Goal: Task Accomplishment & Management: Manage account settings

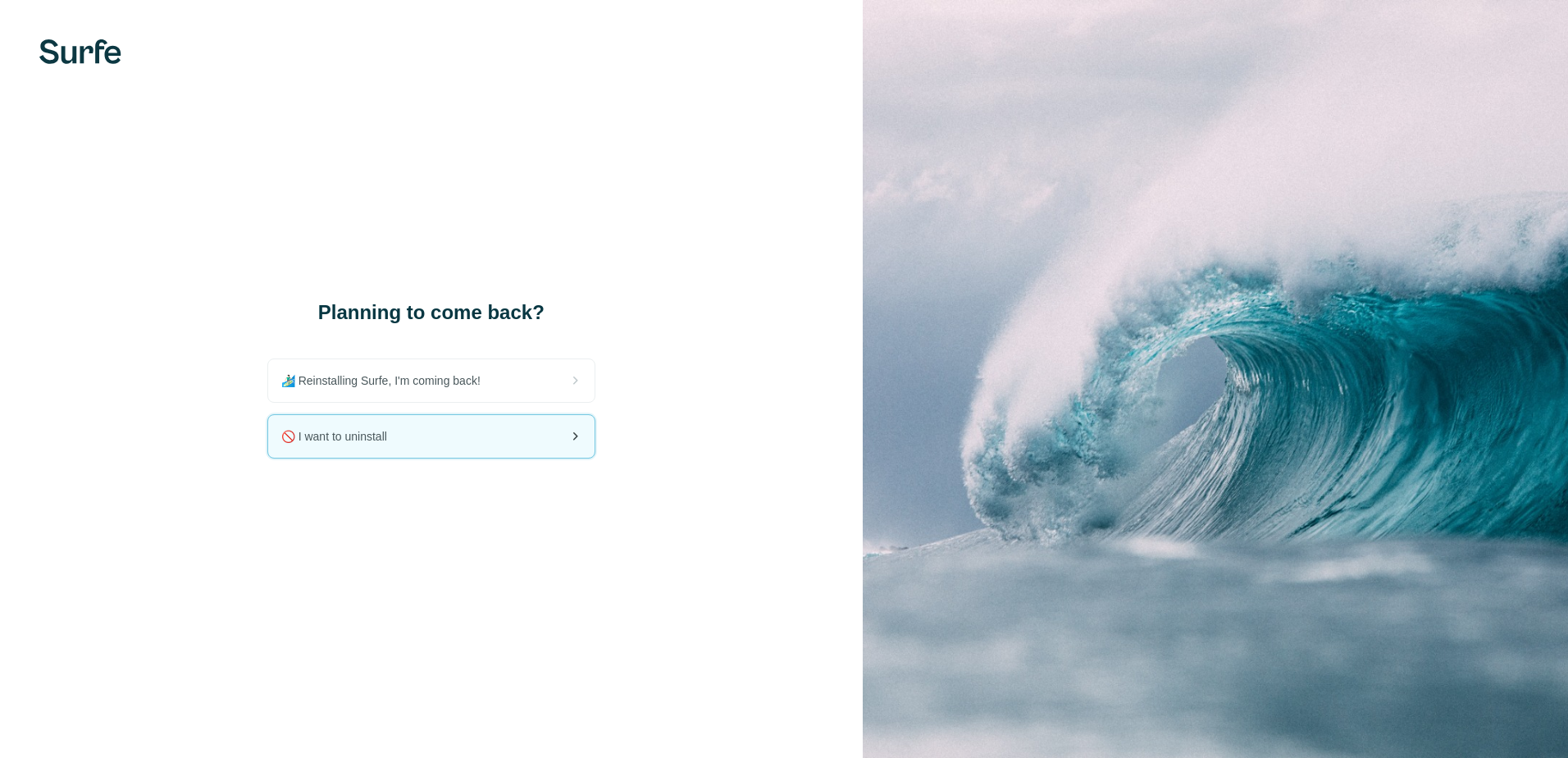
click at [405, 438] on div "🚫 I want to uninstall" at bounding box center [431, 436] width 326 height 42
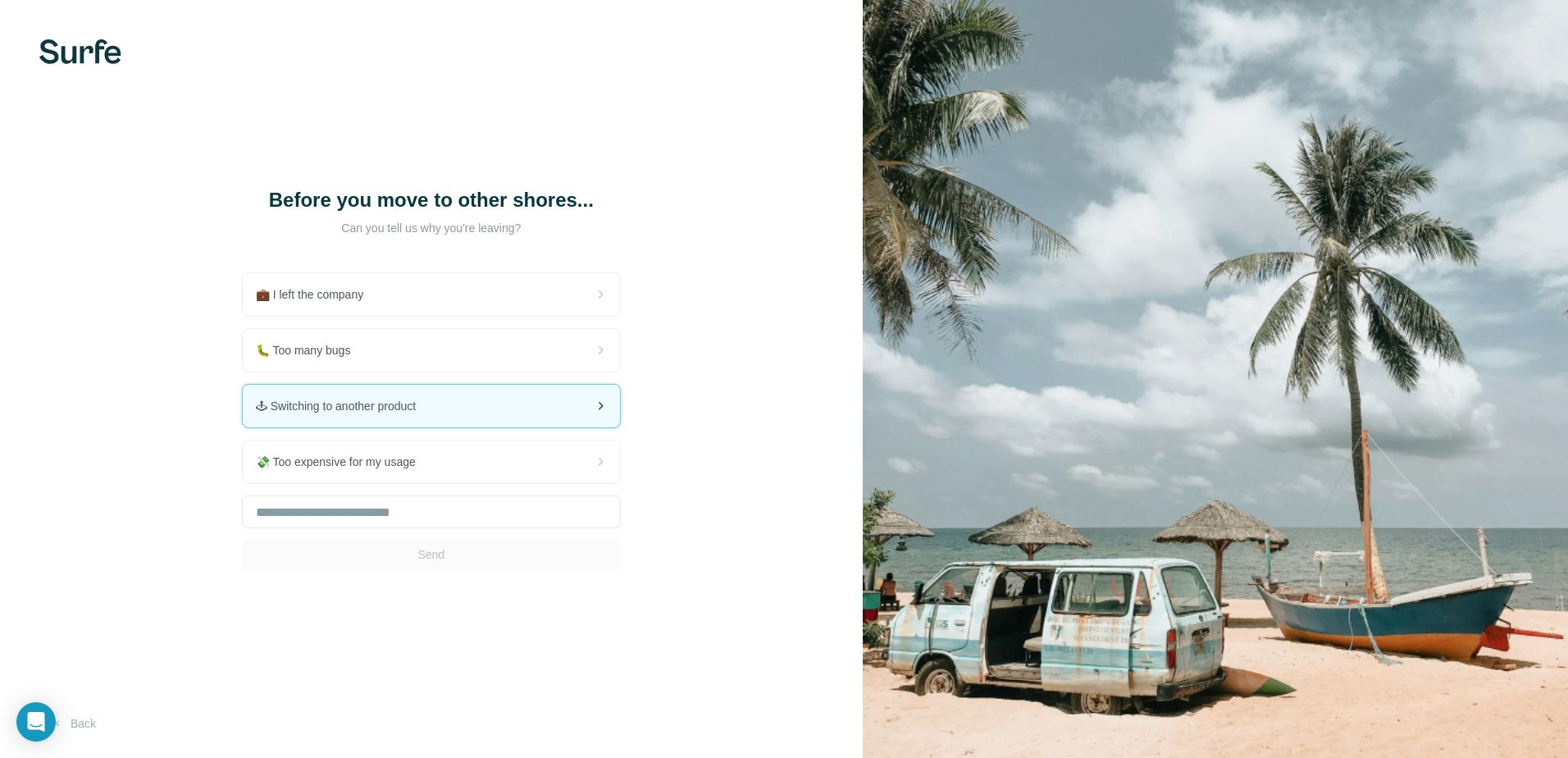
click at [464, 406] on div "🕹 Switching to another product" at bounding box center [431, 406] width 377 height 42
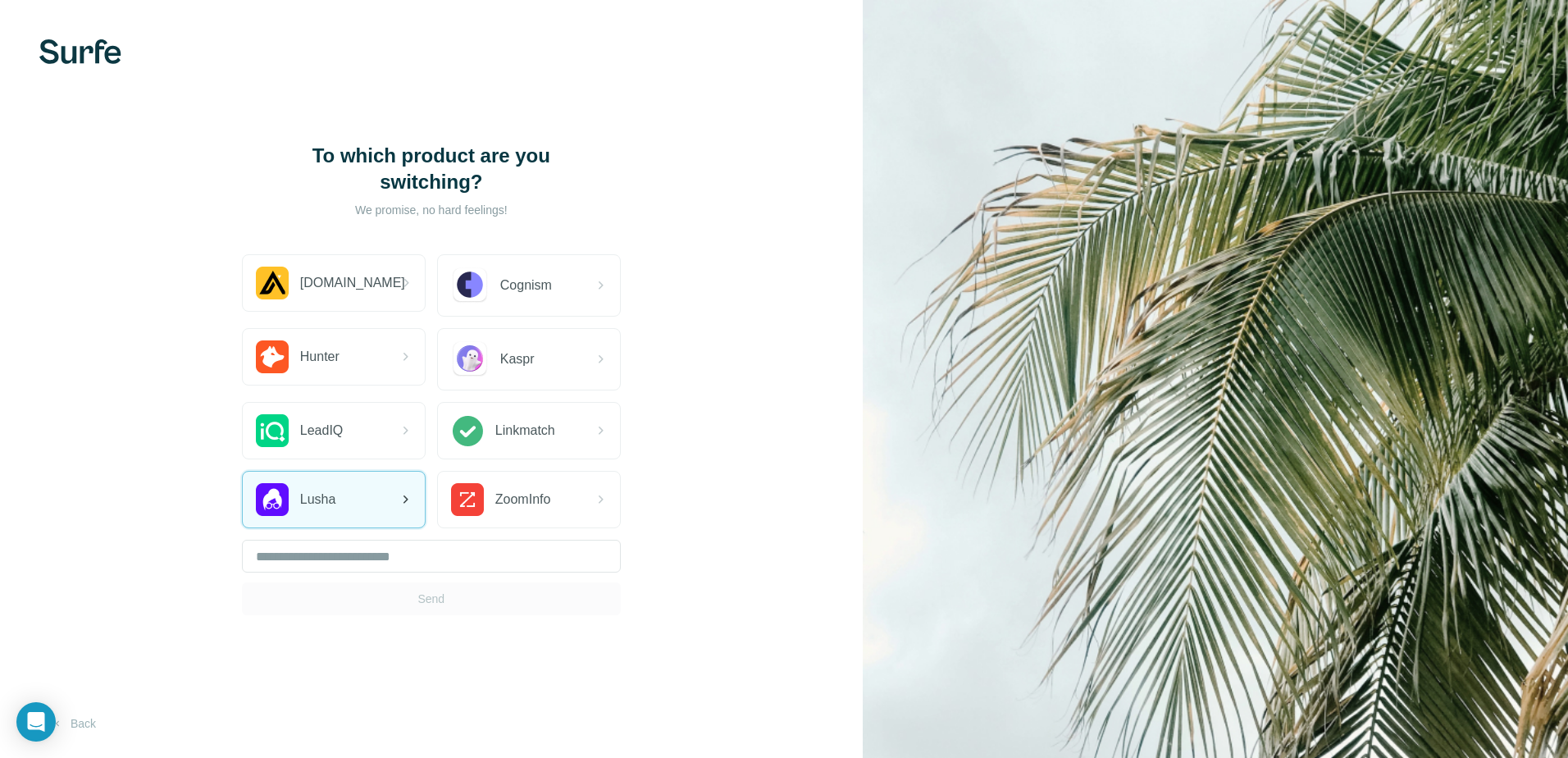
click at [338, 482] on div "Lusha" at bounding box center [334, 500] width 182 height 56
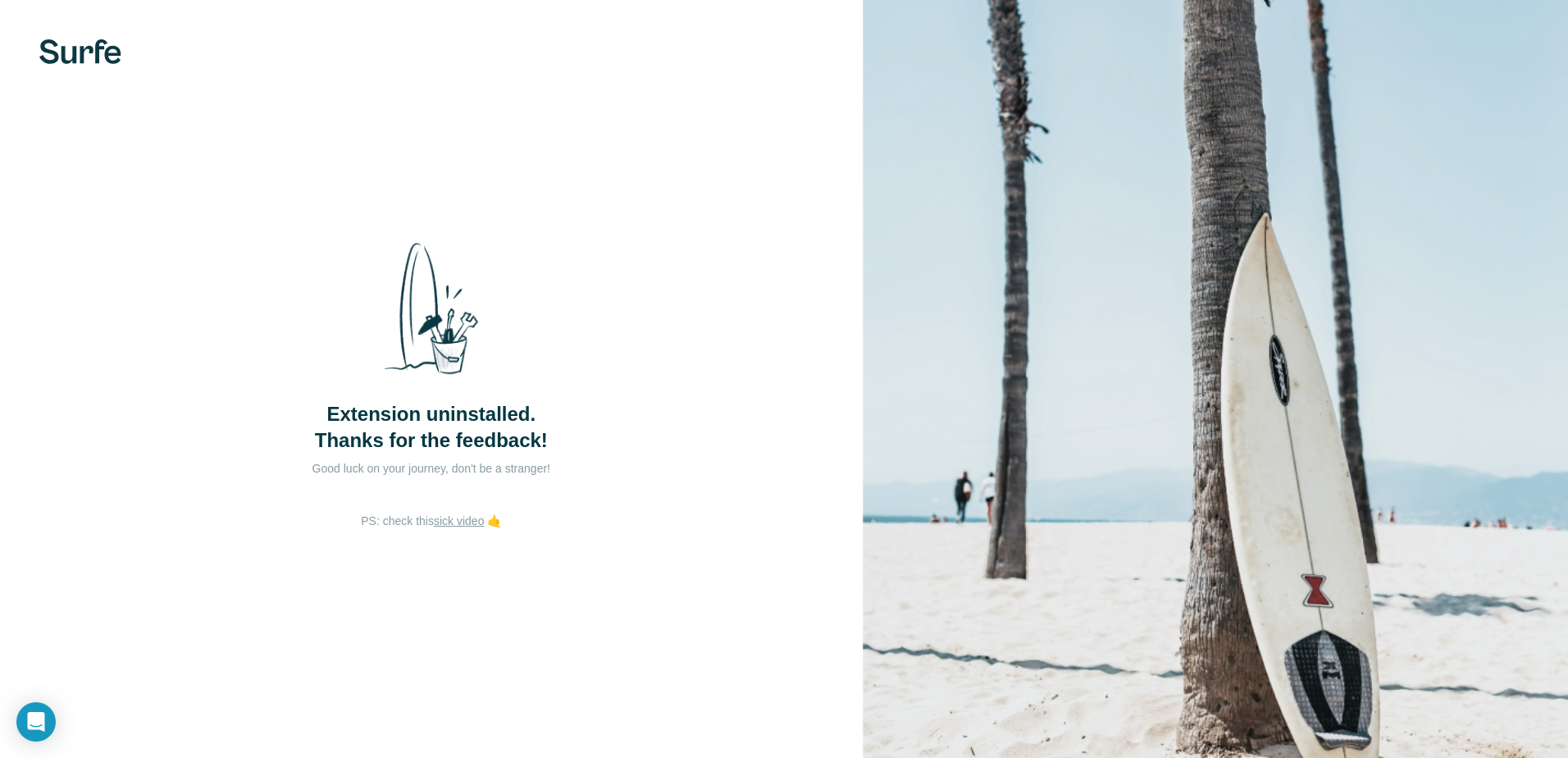
click at [1185, 168] on img at bounding box center [1215, 379] width 705 height 758
